Goal: Task Accomplishment & Management: Complete application form

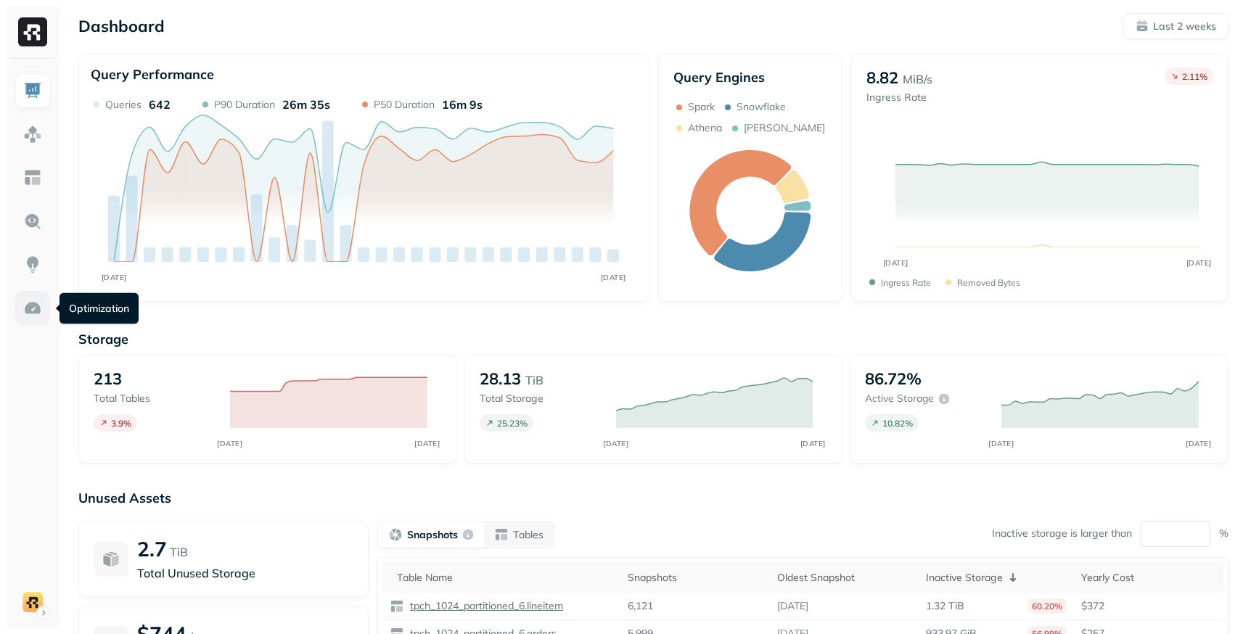
click at [40, 308] on img at bounding box center [32, 308] width 19 height 19
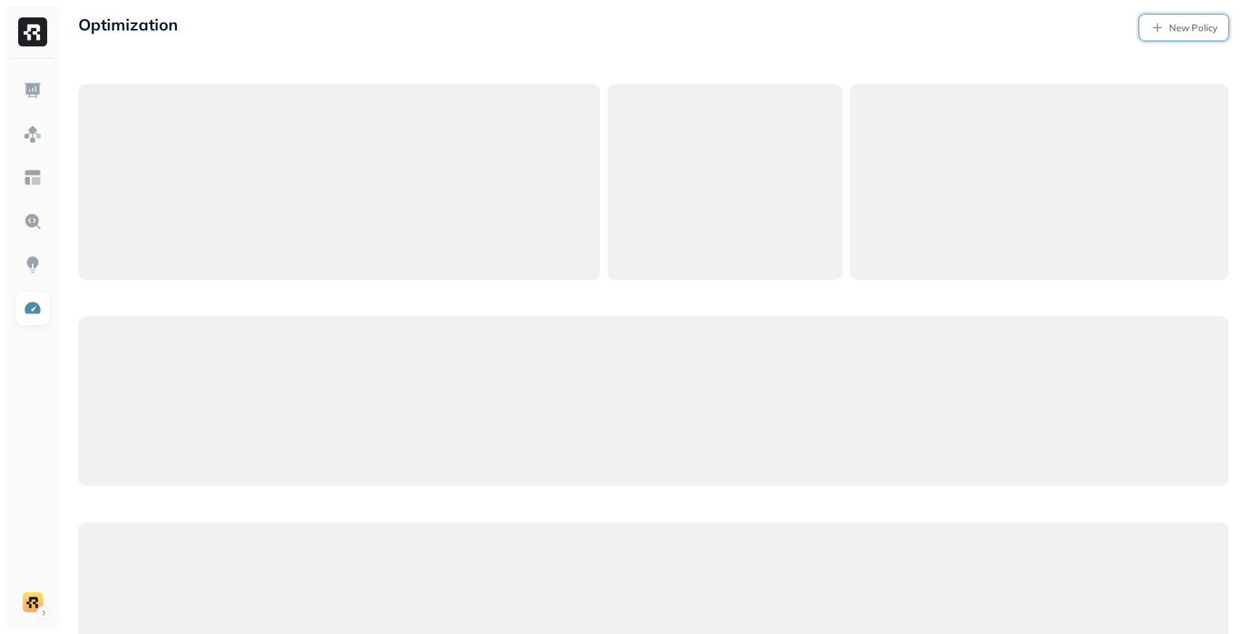
click at [1179, 35] on link "New Policy" at bounding box center [1183, 28] width 89 height 26
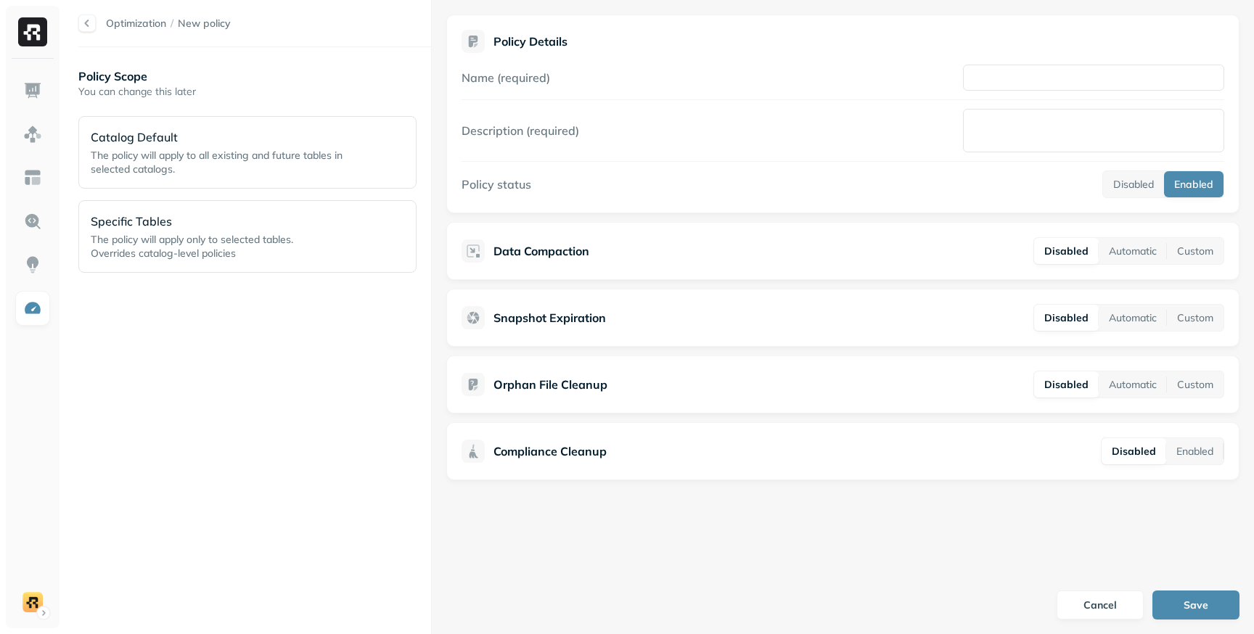
click at [897, 73] on div "Name (required)" at bounding box center [842, 78] width 762 height 26
click at [997, 73] on input "Name (required)" at bounding box center [1093, 78] width 261 height 26
click at [895, 68] on div "Name (required)" at bounding box center [842, 78] width 762 height 26
click at [989, 115] on textarea "Description (required)" at bounding box center [1093, 131] width 261 height 44
click at [886, 133] on div "Description (required)" at bounding box center [842, 131] width 762 height 44
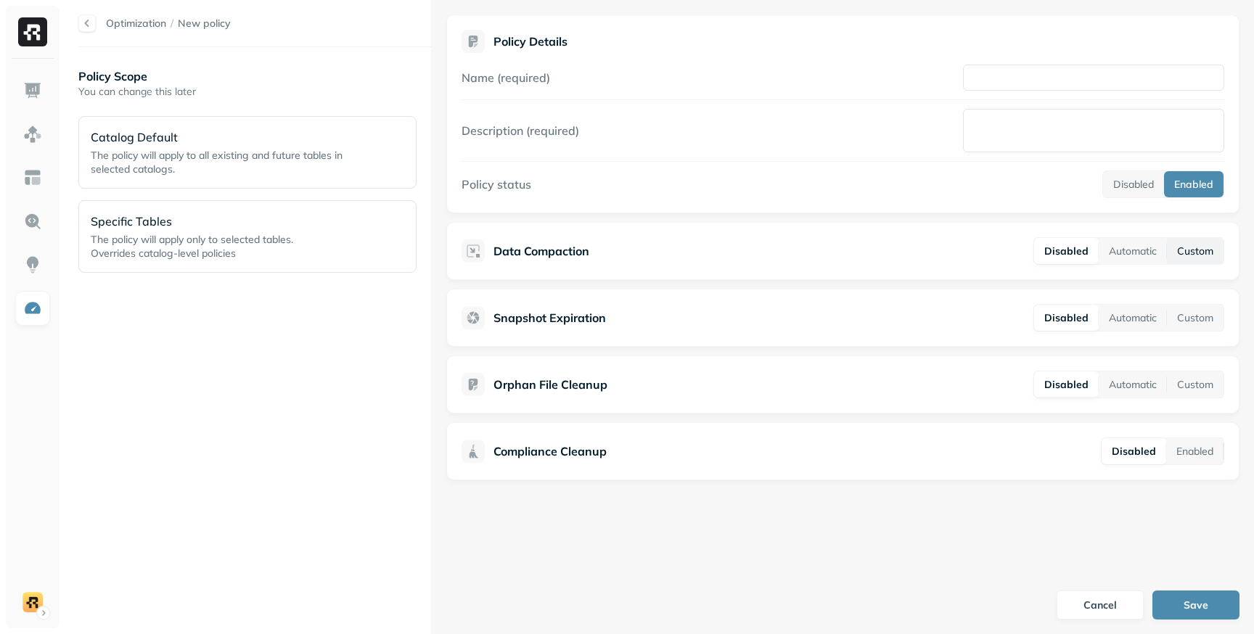
click at [1179, 256] on button "Custom" at bounding box center [1194, 251] width 57 height 26
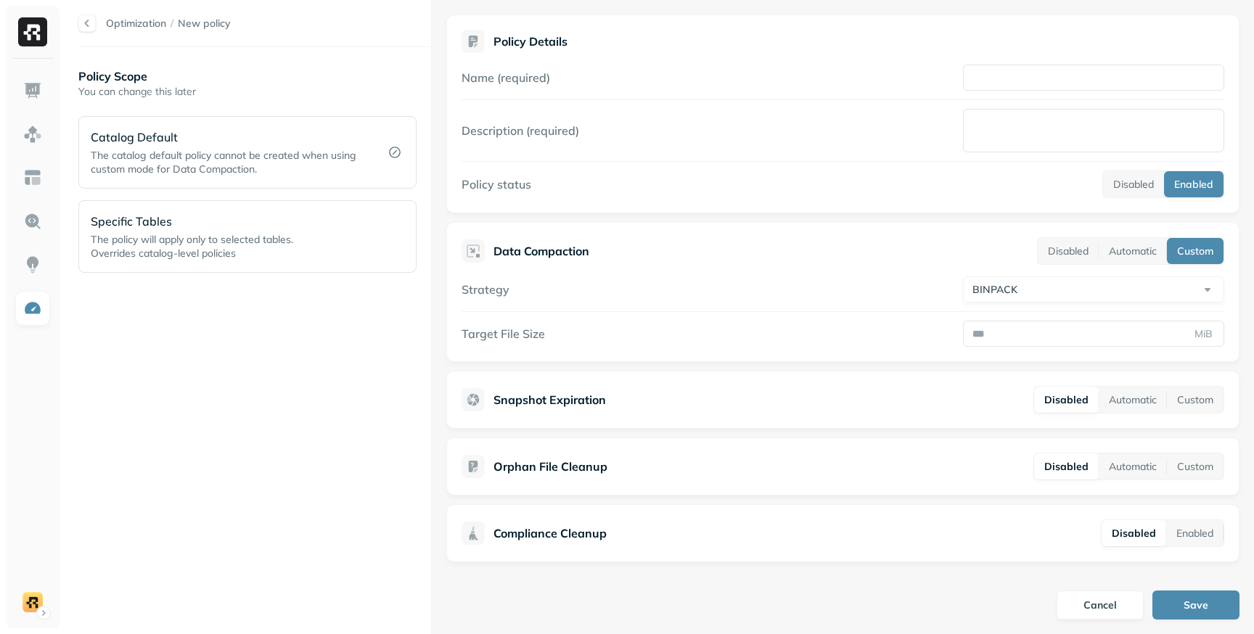
click at [1162, 296] on html "Optimization / New policy Policy Scope You can change this later Catalog Defaul…" at bounding box center [627, 317] width 1254 height 634
click at [1155, 338] on input "Target File Size" at bounding box center [1093, 334] width 261 height 26
click at [1132, 292] on html "Optimization / New policy Policy Scope You can change this later Catalog Defaul…" at bounding box center [627, 317] width 1254 height 634
select select "****"
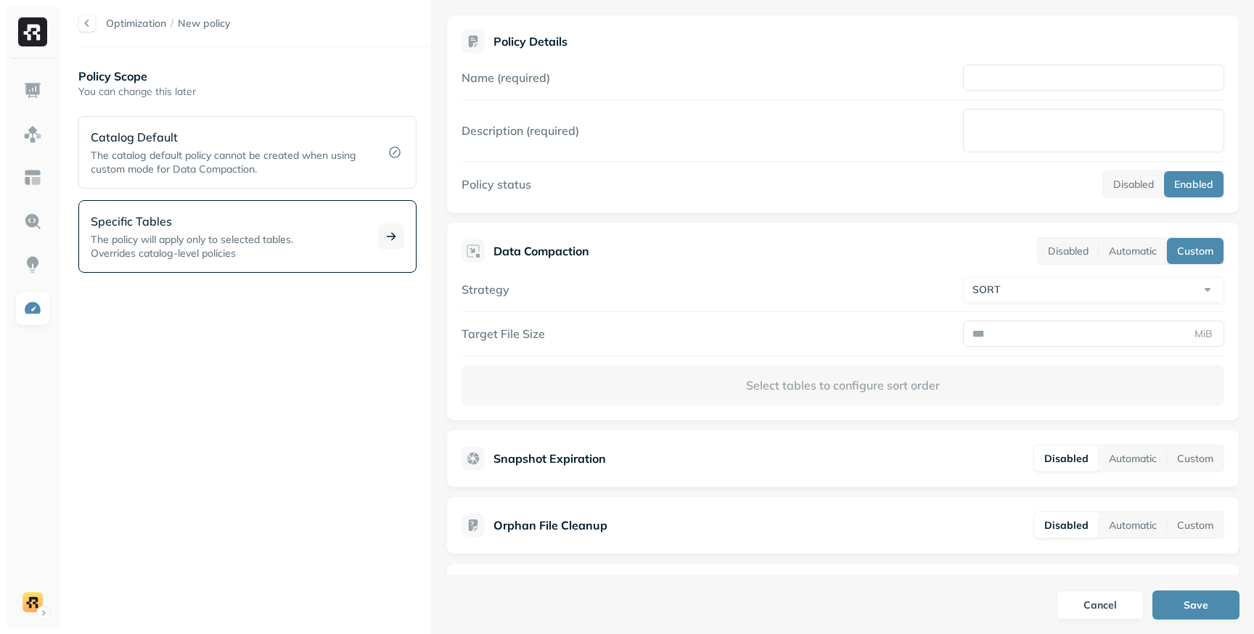
click at [194, 226] on p "Specific Tables" at bounding box center [226, 221] width 270 height 17
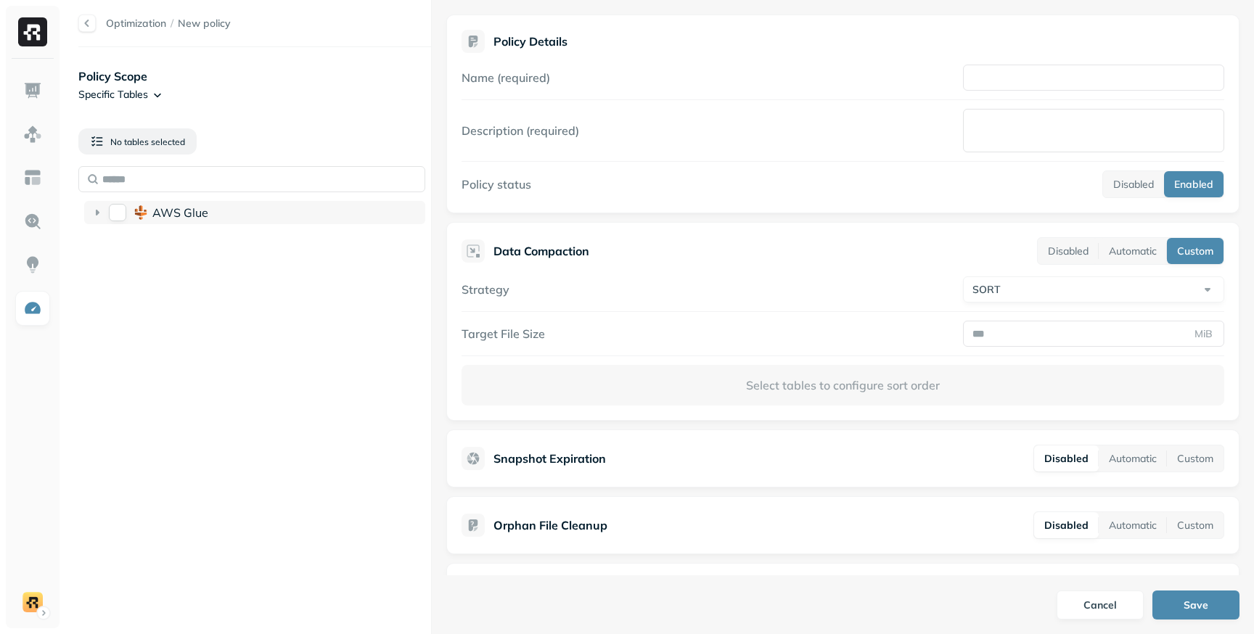
click at [117, 208] on button "AWS Glue" at bounding box center [117, 212] width 17 height 17
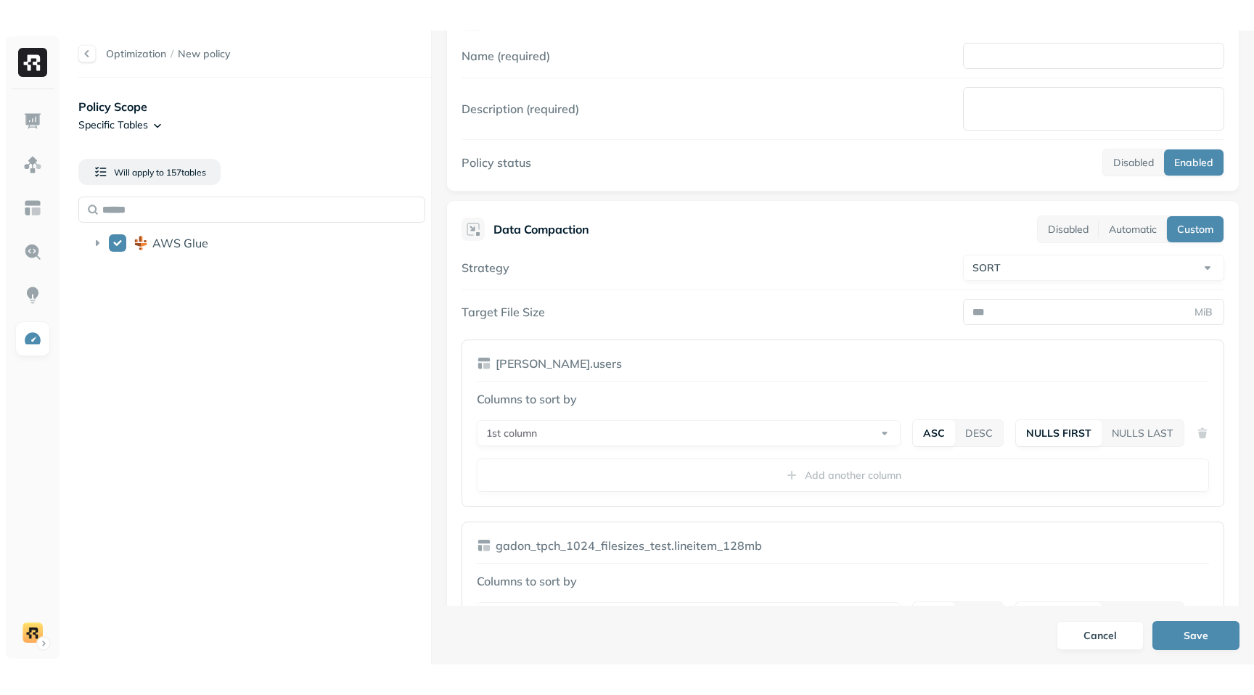
scroll to position [75, 0]
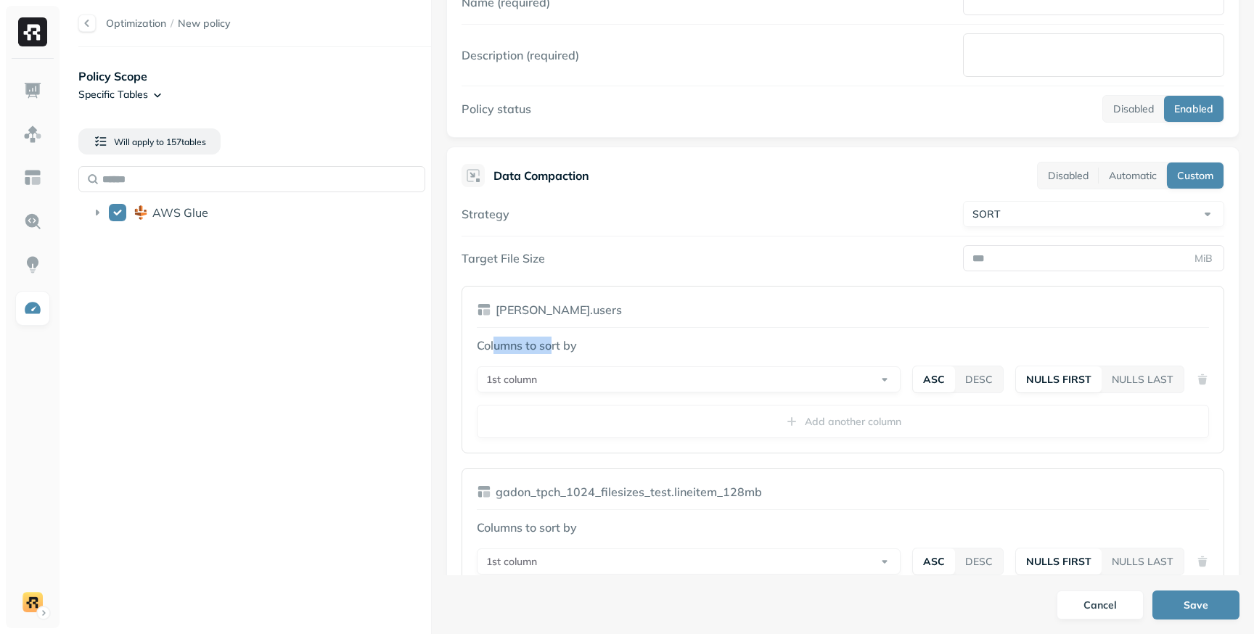
drag, startPoint x: 500, startPoint y: 343, endPoint x: 554, endPoint y: 345, distance: 54.5
click at [553, 344] on p "Columns to sort by" at bounding box center [843, 345] width 732 height 17
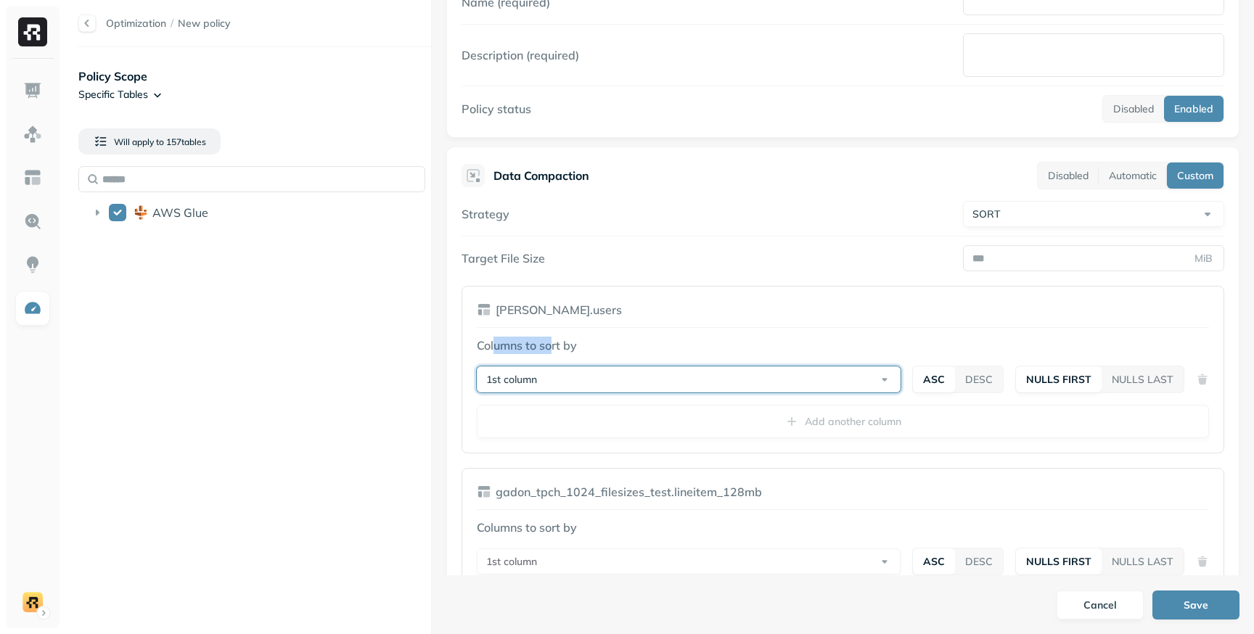
click at [566, 376] on button "1st column" at bounding box center [689, 379] width 424 height 26
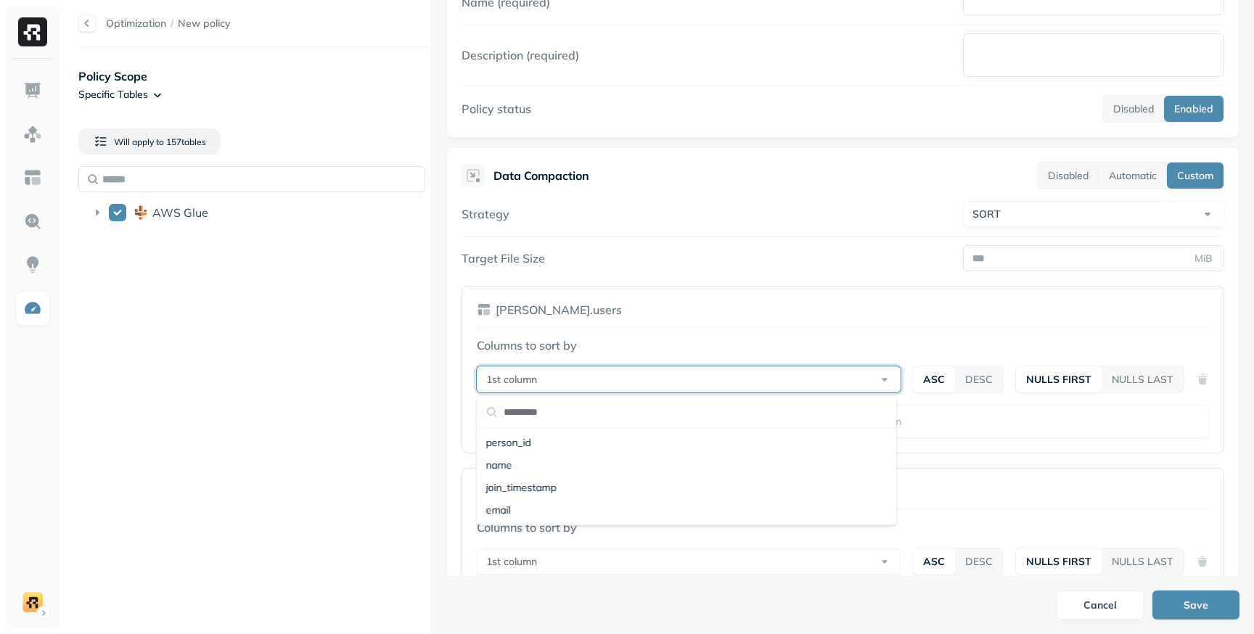
click at [601, 356] on div "Columns to sort by 1st column ASC DESC NULLS FIRST NULLS LAST Add another column" at bounding box center [843, 388] width 732 height 102
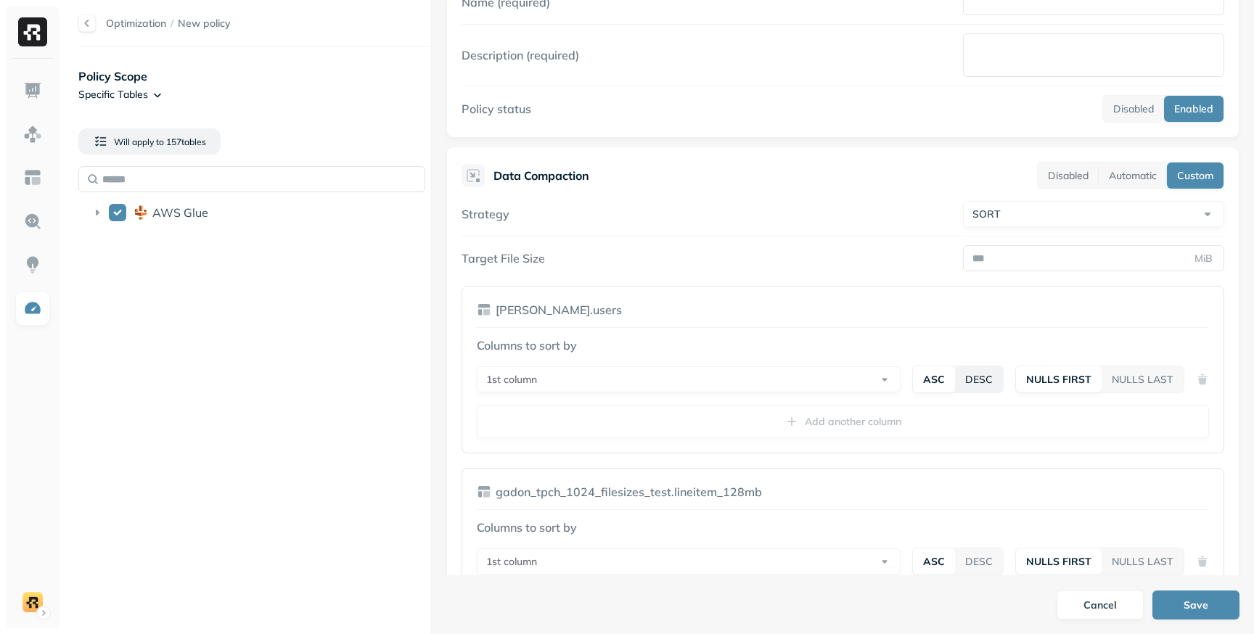
click at [981, 381] on button "DESC" at bounding box center [979, 379] width 48 height 26
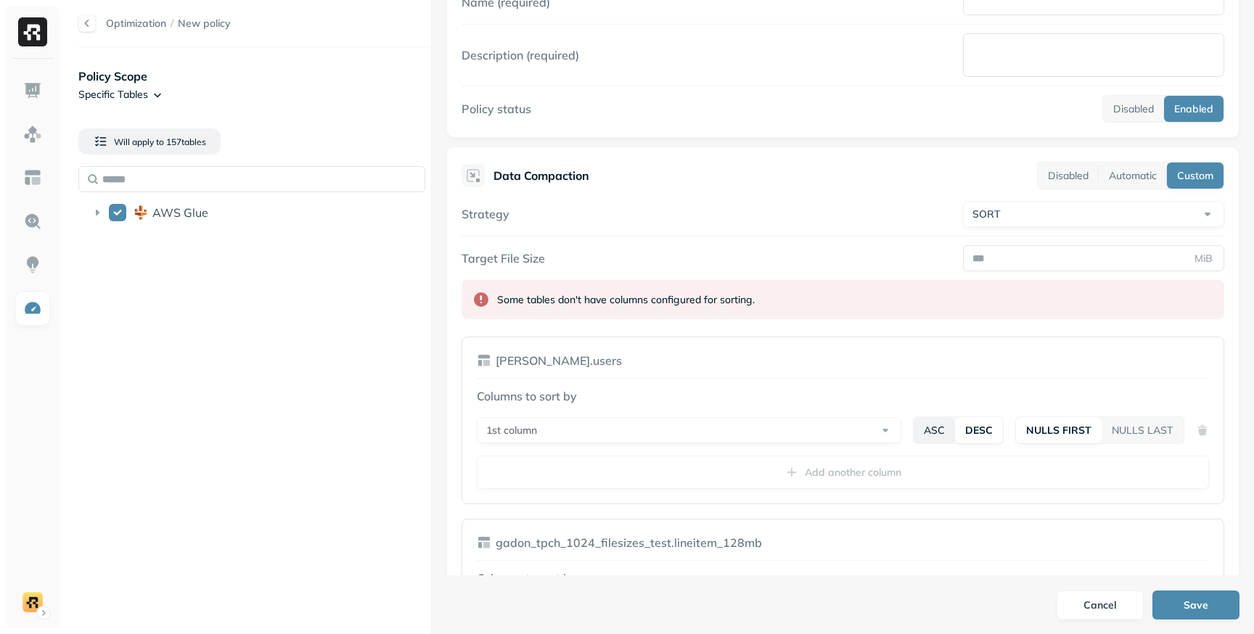
click at [929, 429] on button "ASC" at bounding box center [933, 430] width 41 height 26
click at [963, 432] on button "DESC" at bounding box center [979, 430] width 48 height 26
click at [939, 431] on button "ASC" at bounding box center [933, 430] width 41 height 26
click at [971, 437] on button "DESC" at bounding box center [979, 430] width 48 height 26
click at [932, 435] on button "ASC" at bounding box center [933, 430] width 41 height 26
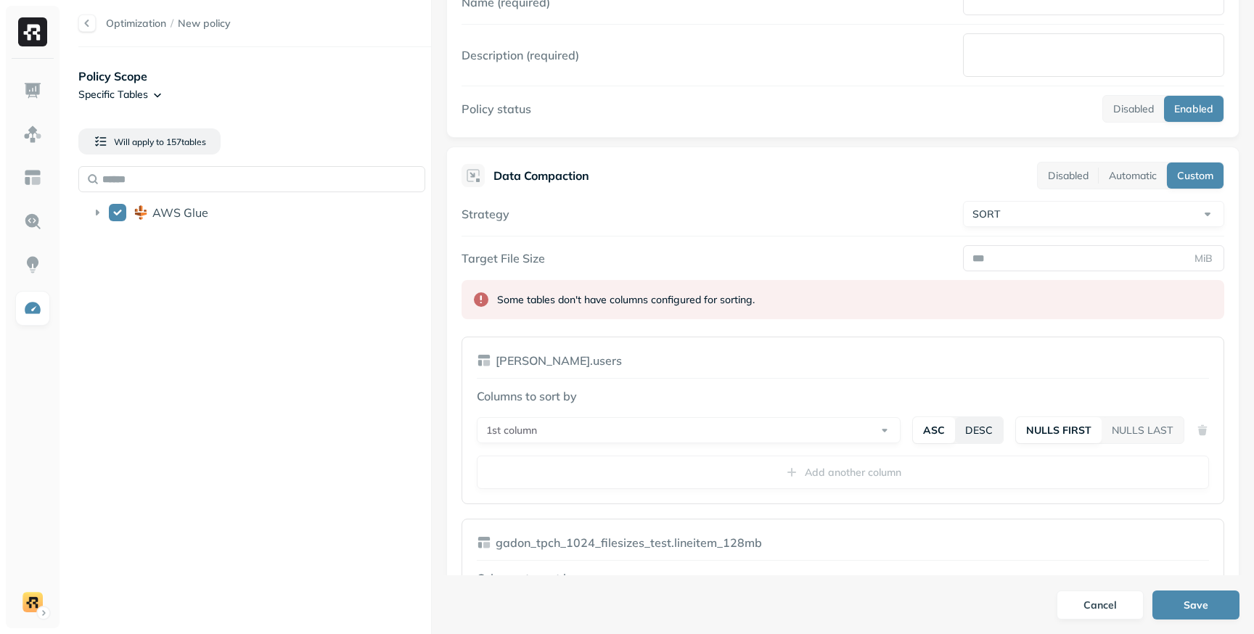
click at [957, 437] on button "DESC" at bounding box center [979, 430] width 48 height 26
click at [924, 438] on button "ASC" at bounding box center [933, 430] width 41 height 26
click at [979, 437] on button "DESC" at bounding box center [979, 430] width 48 height 26
drag, startPoint x: 488, startPoint y: 398, endPoint x: 576, endPoint y: 402, distance: 87.9
click at [576, 402] on p "Columns to sort by" at bounding box center [843, 395] width 732 height 17
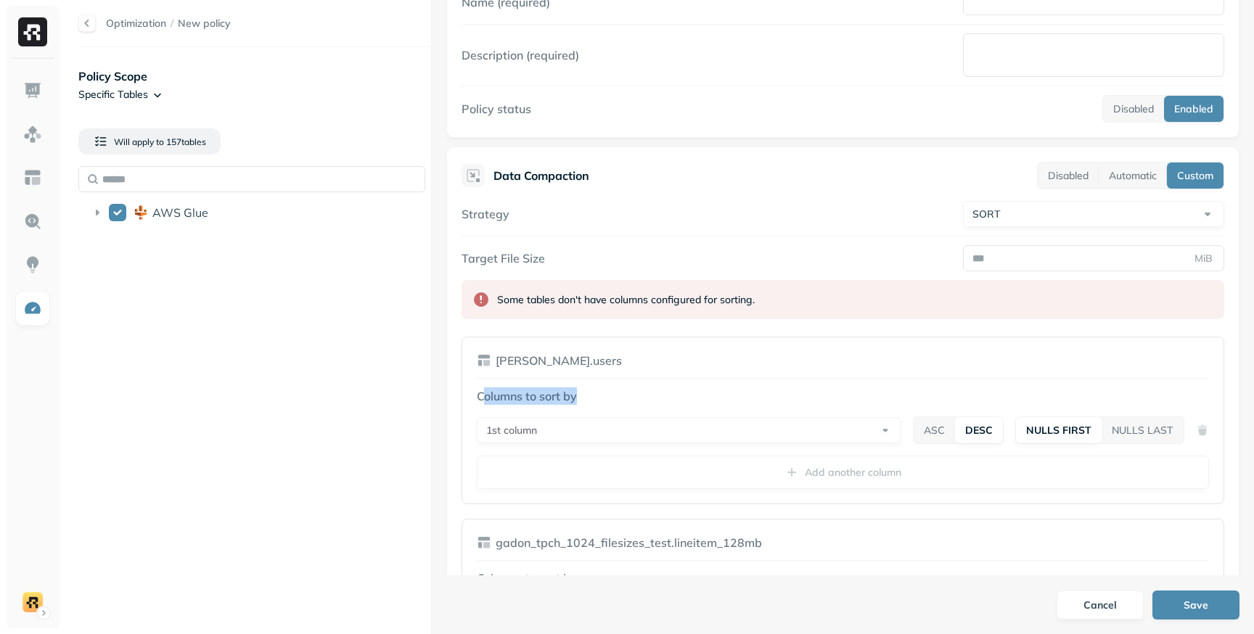
click at [501, 399] on p "Columns to sort by" at bounding box center [843, 395] width 732 height 17
click at [931, 429] on button "ASC" at bounding box center [933, 430] width 41 height 26
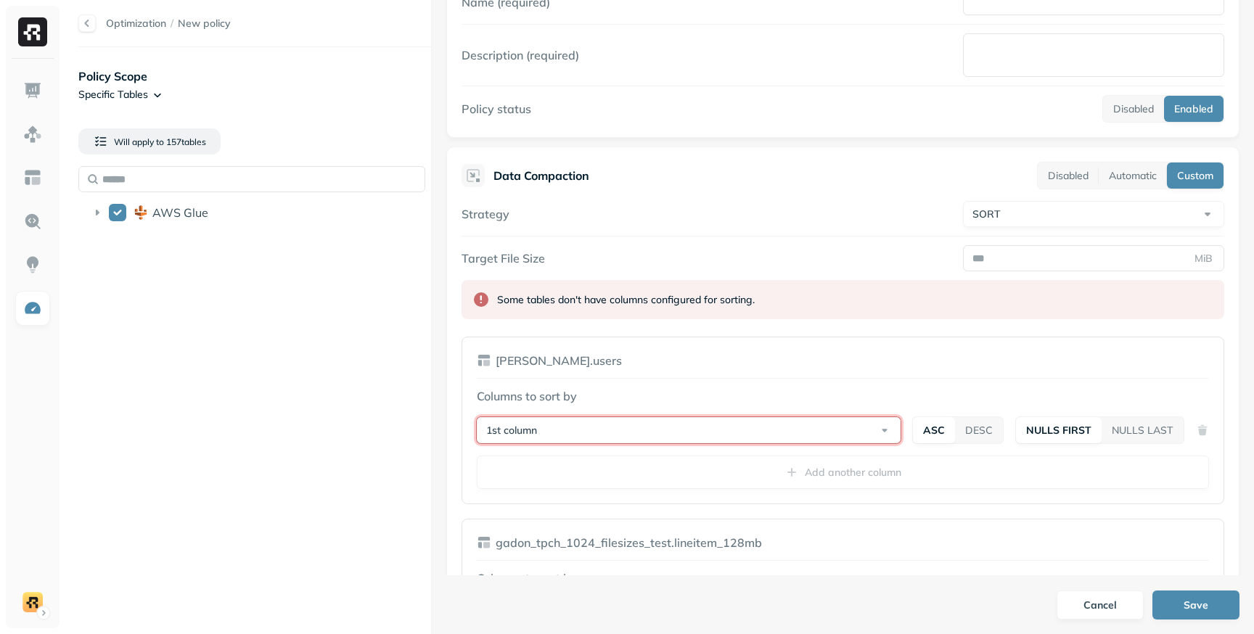
click at [837, 429] on button "1st column" at bounding box center [689, 430] width 424 height 26
click at [875, 407] on div "Columns to sort by 1st column ASC DESC NULLS FIRST NULLS LAST Add another column" at bounding box center [843, 438] width 732 height 102
